Goal: Navigation & Orientation: Find specific page/section

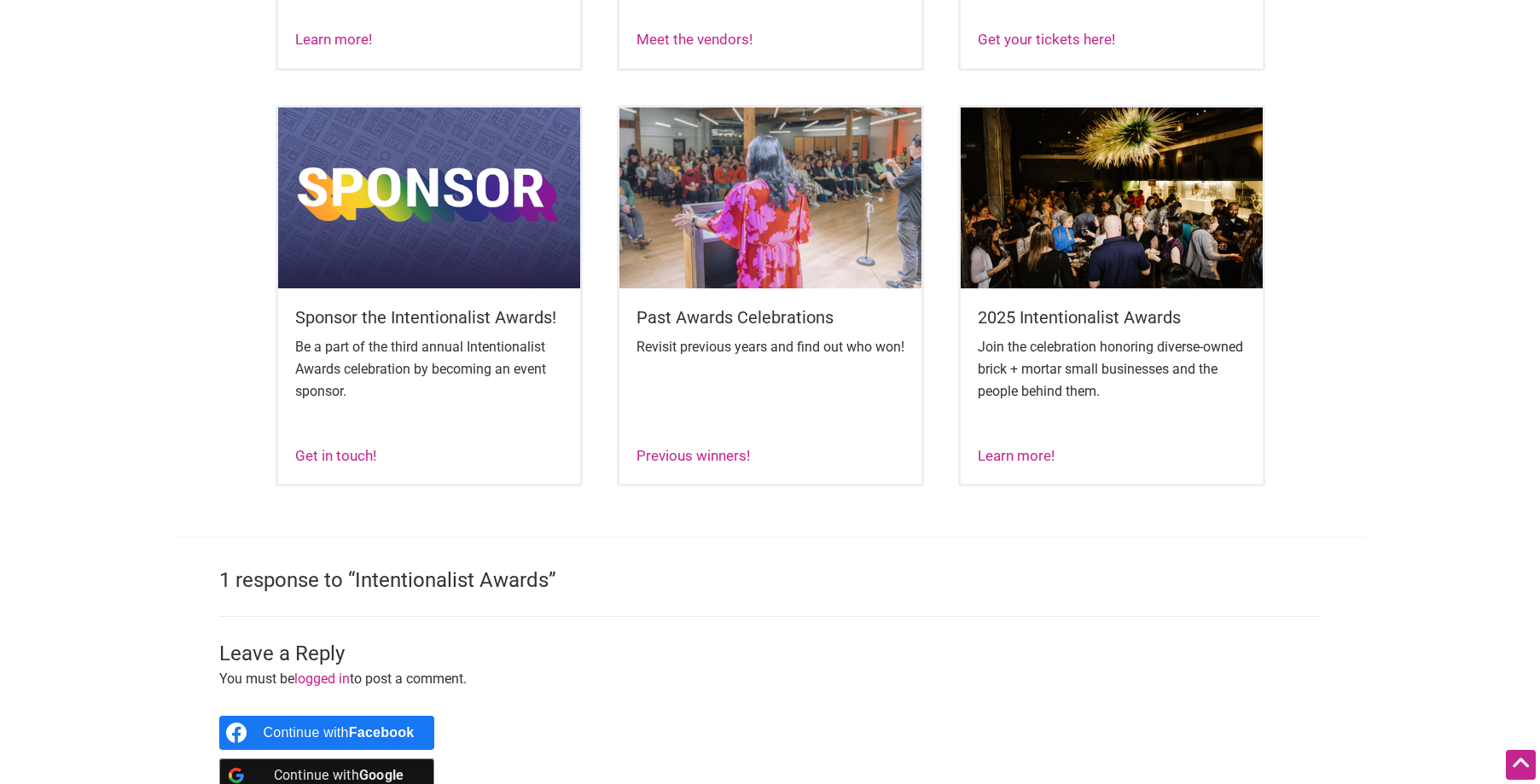
scroll to position [1109, 0]
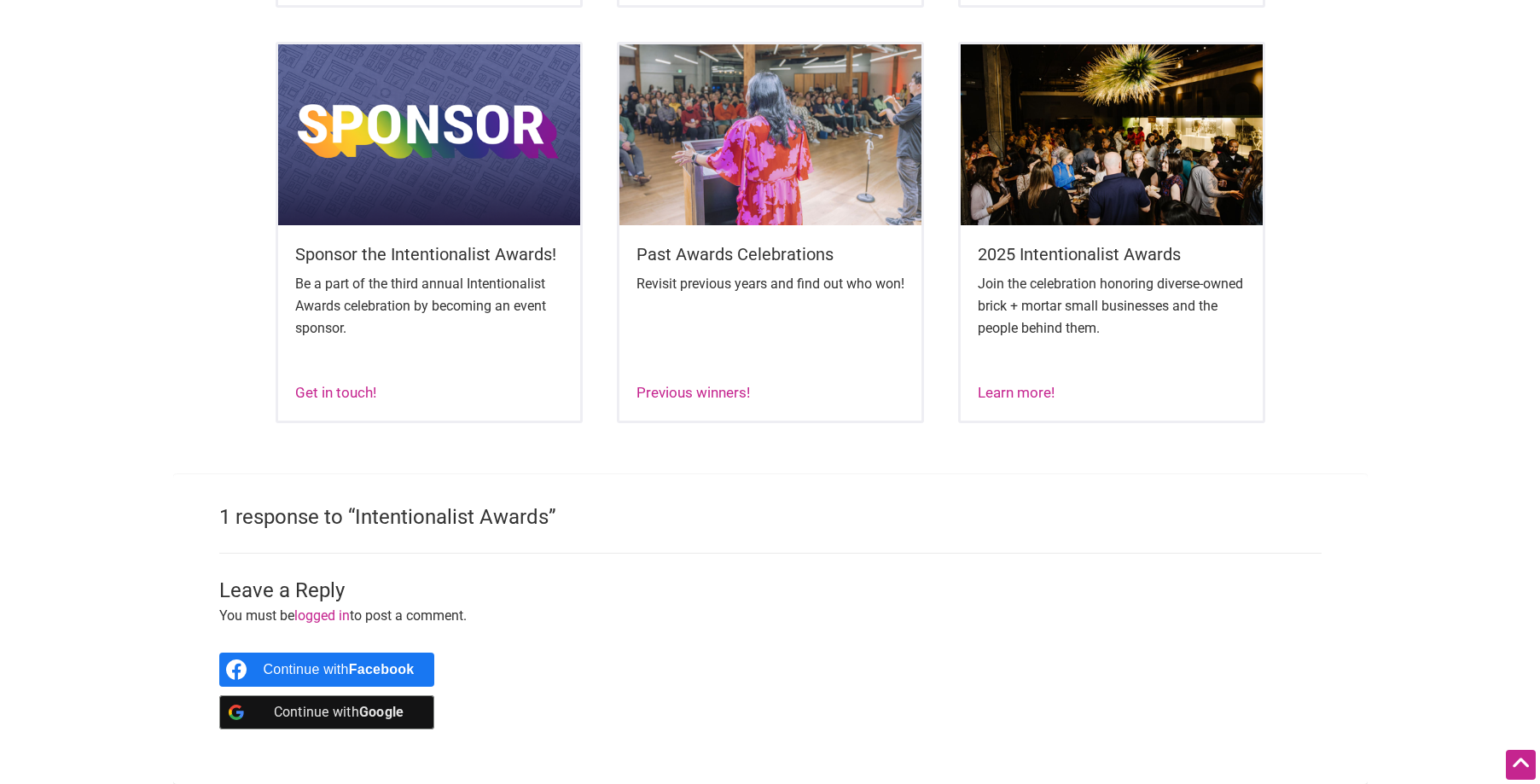
click at [1143, 205] on img at bounding box center [1111, 135] width 302 height 181
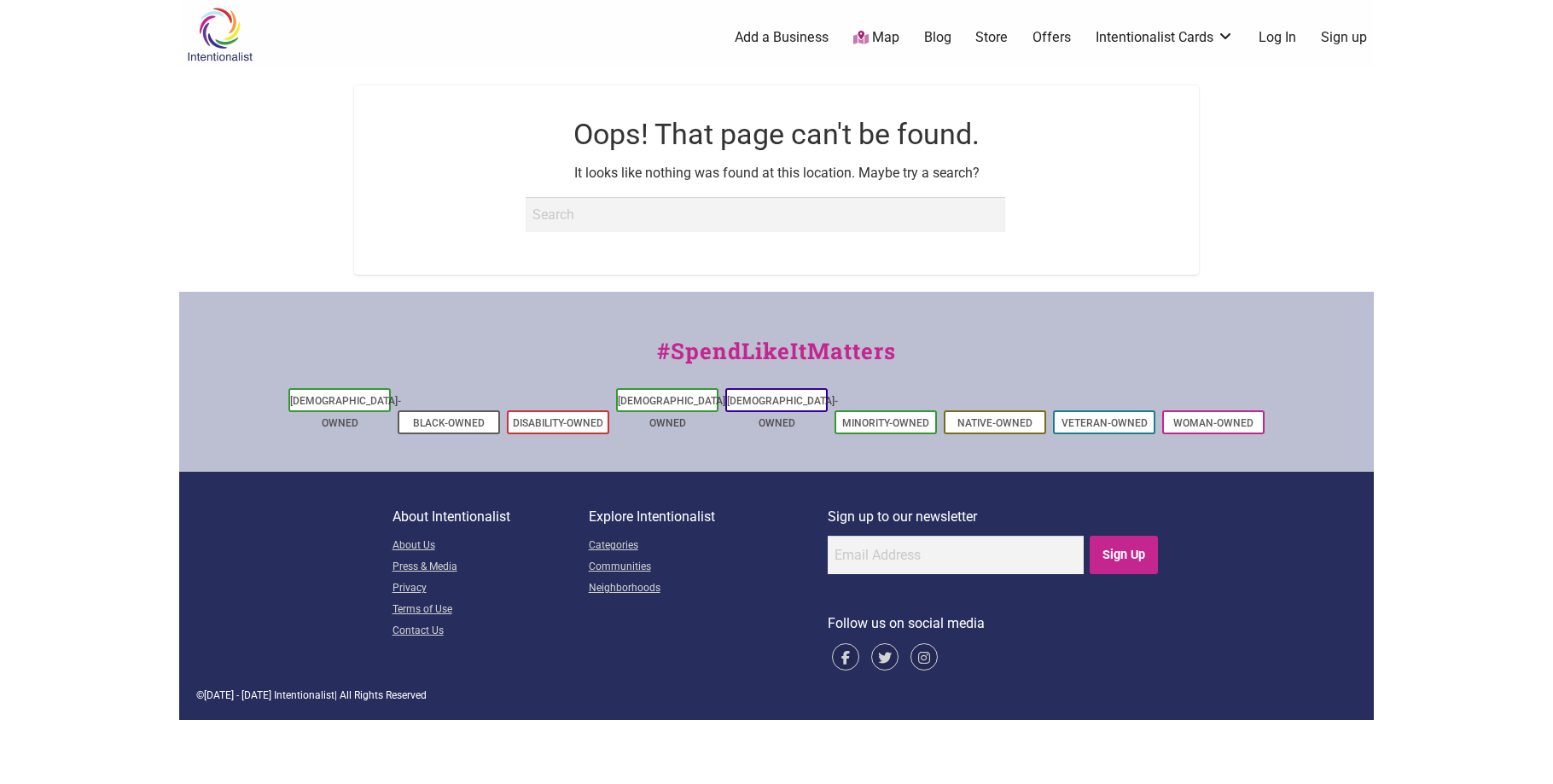
click at [218, 43] on img at bounding box center [219, 35] width 81 height 56
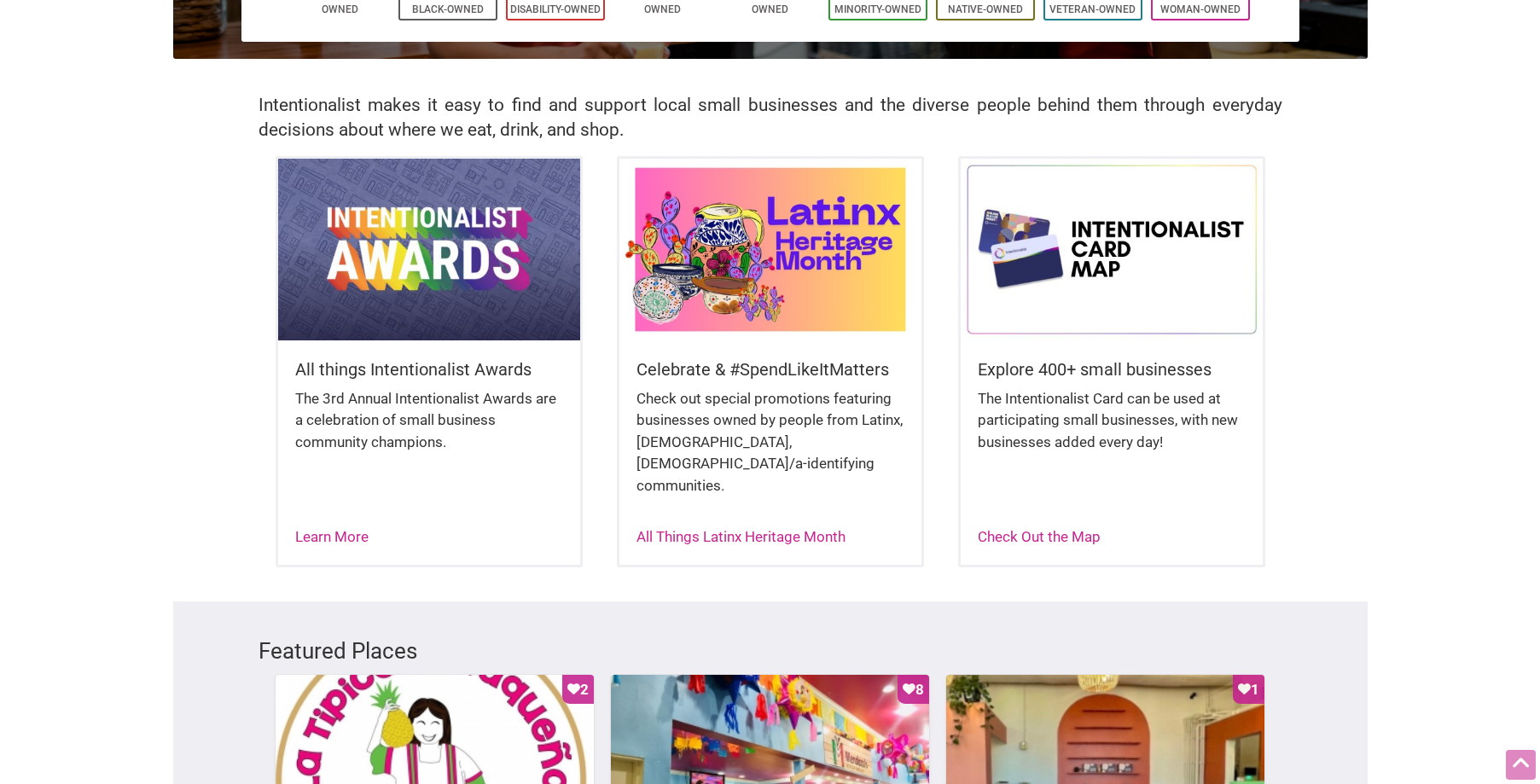
scroll to position [342, 0]
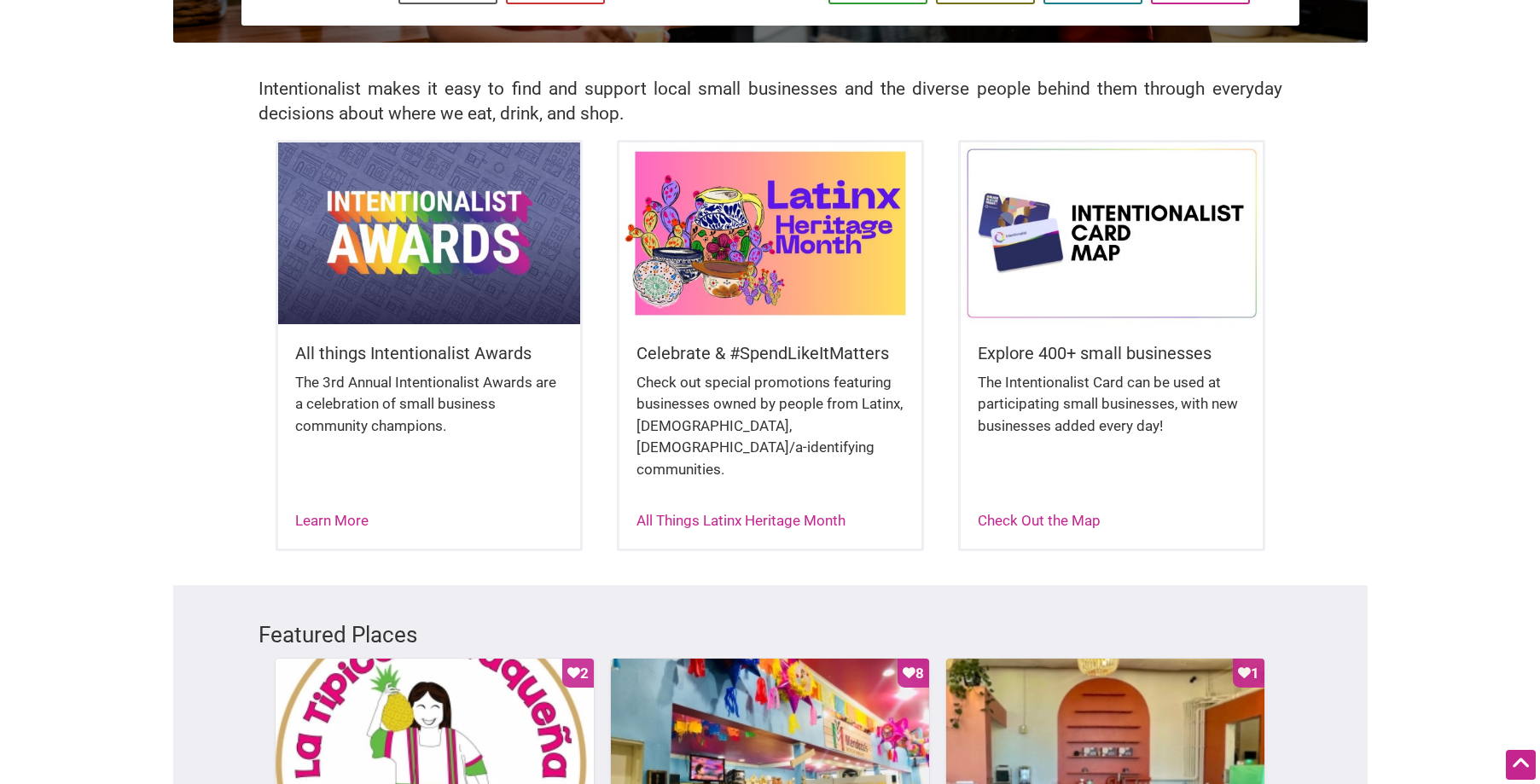
click at [395, 238] on img at bounding box center [429, 233] width 302 height 181
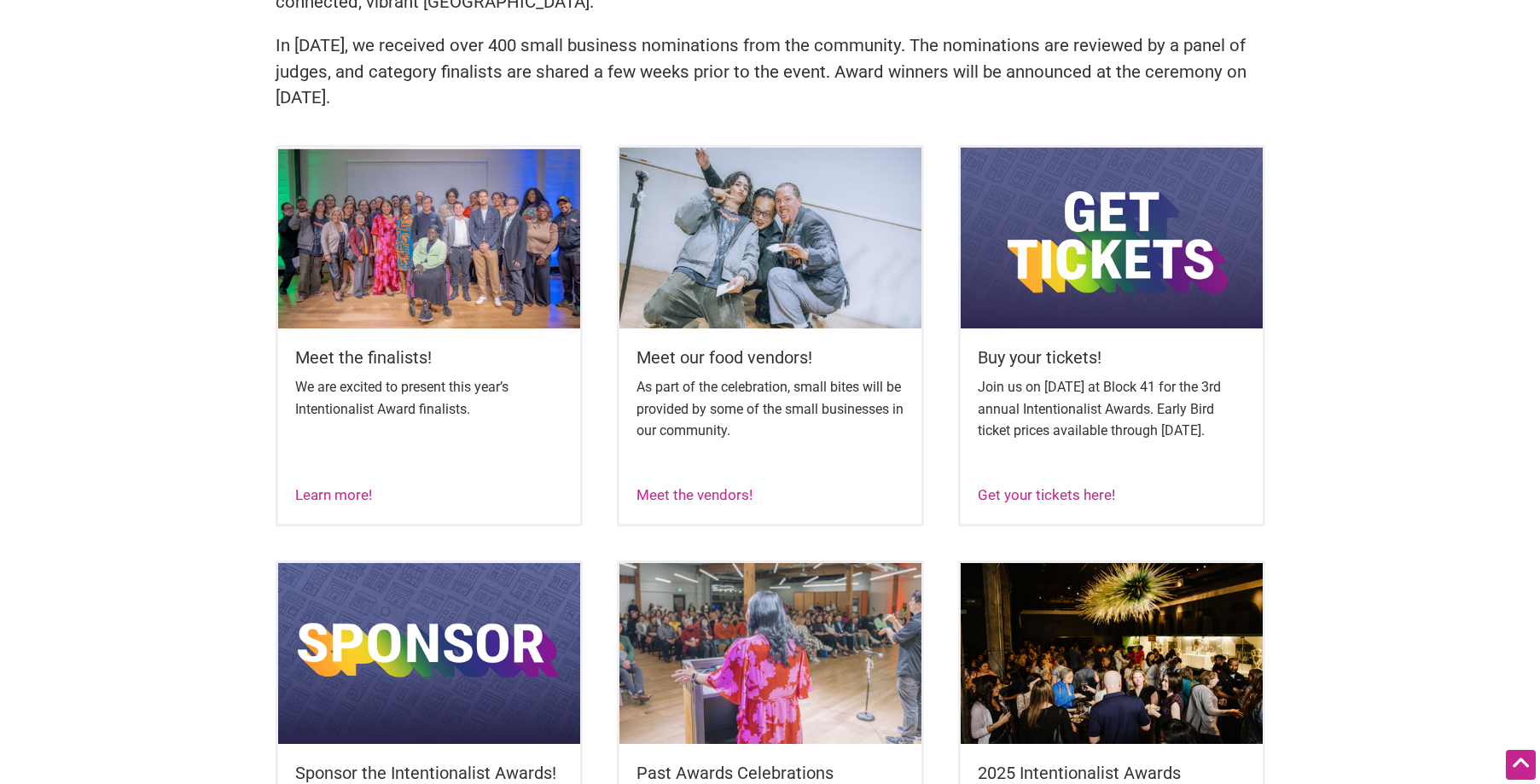
scroll to position [597, 0]
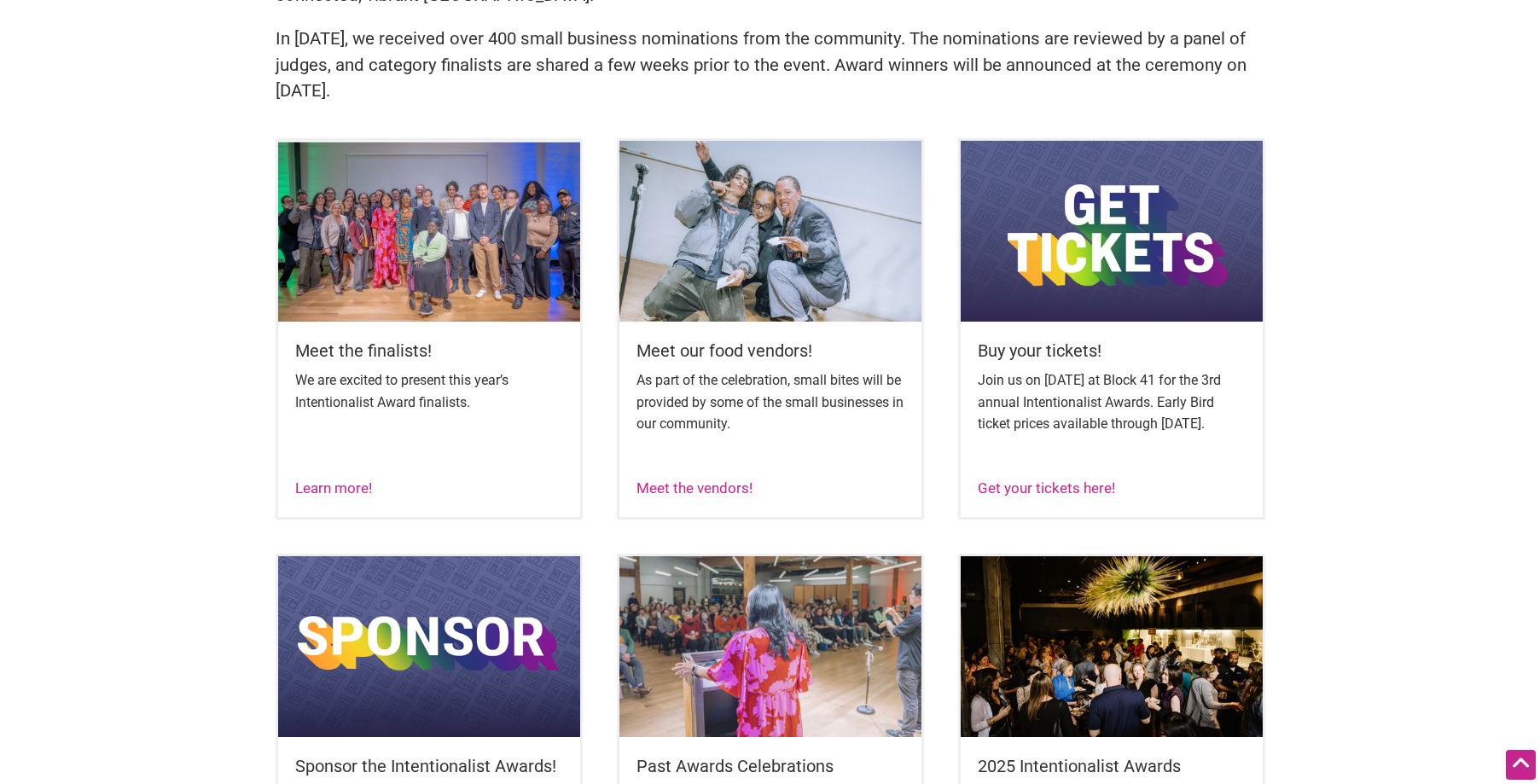
click at [474, 289] on img at bounding box center [429, 231] width 302 height 181
